Goal: Find specific page/section: Find specific page/section

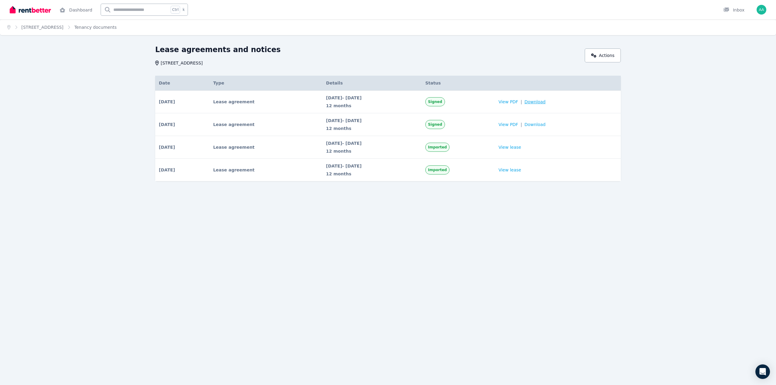
click at [542, 103] on span "Download" at bounding box center [535, 102] width 21 height 6
click at [27, 13] on img at bounding box center [30, 9] width 41 height 9
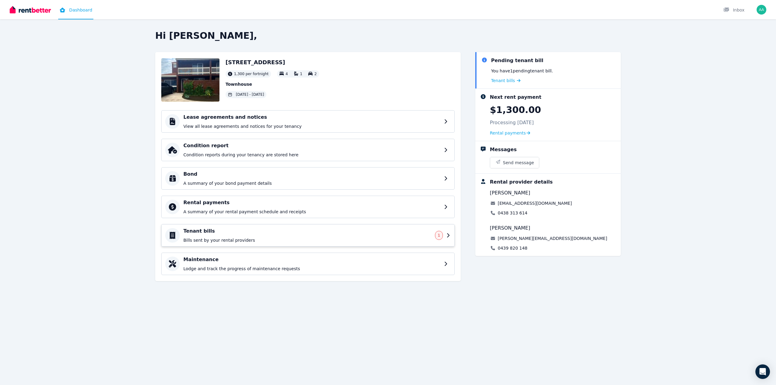
click at [207, 230] on h4 "Tenant bills" at bounding box center [307, 231] width 248 height 7
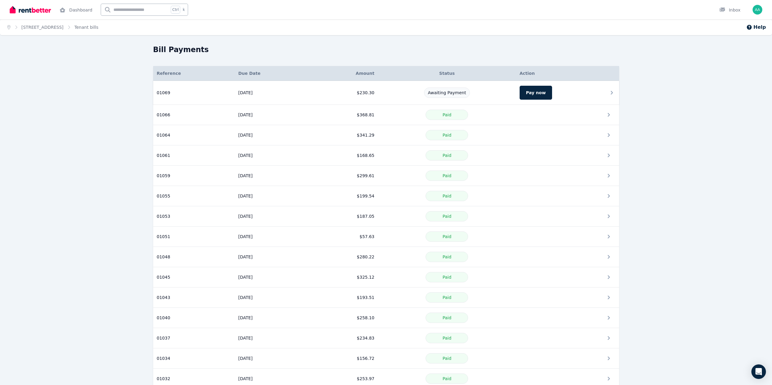
click at [612, 93] on icon at bounding box center [611, 93] width 2 height 4
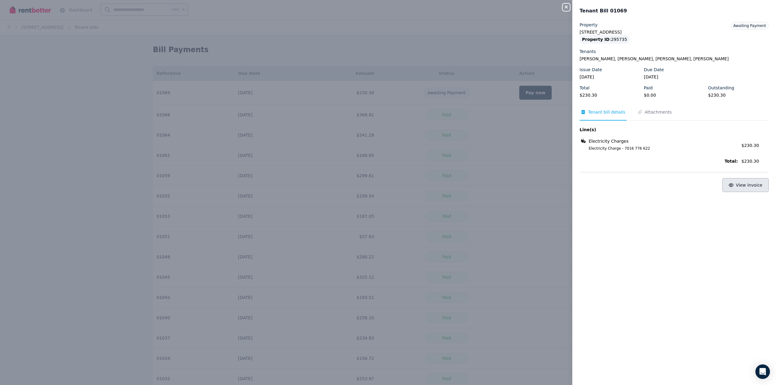
click at [750, 187] on span "View invoice" at bounding box center [749, 185] width 27 height 5
